Goal: Task Accomplishment & Management: Use online tool/utility

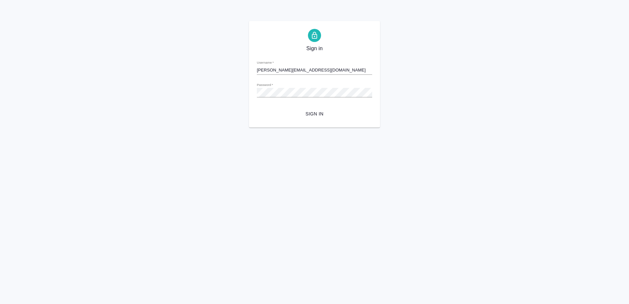
type input "a.mayorov@awatera.com"
click at [317, 110] on span "Sign in" at bounding box center [314, 114] width 105 height 8
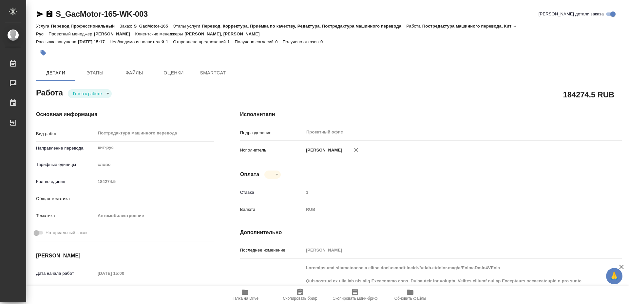
type textarea "x"
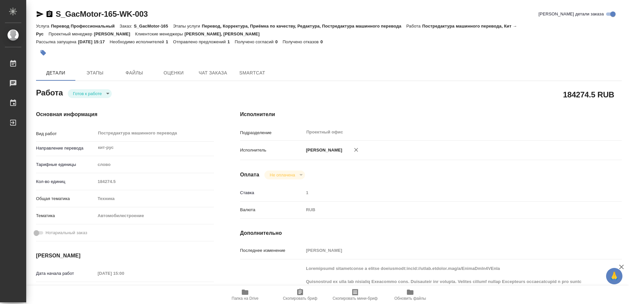
type textarea "x"
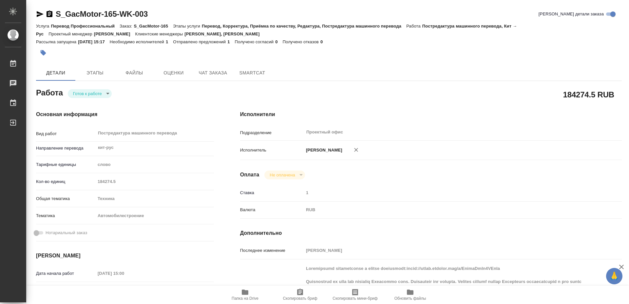
type textarea "x"
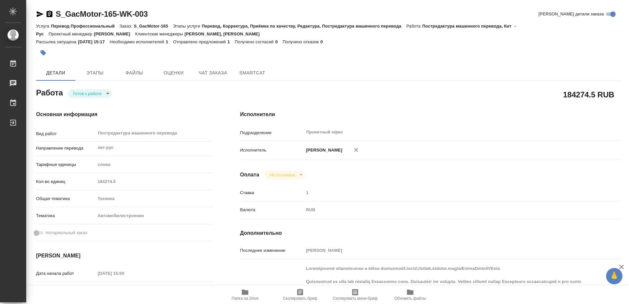
type textarea "x"
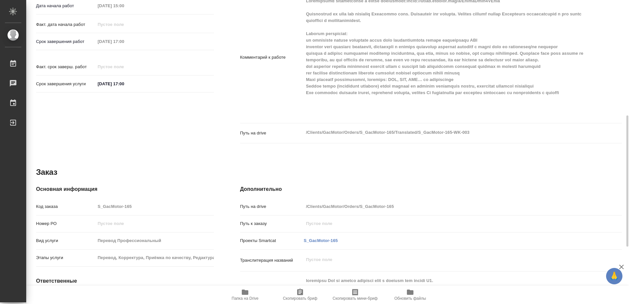
scroll to position [334, 0]
